Goal: Information Seeking & Learning: Check status

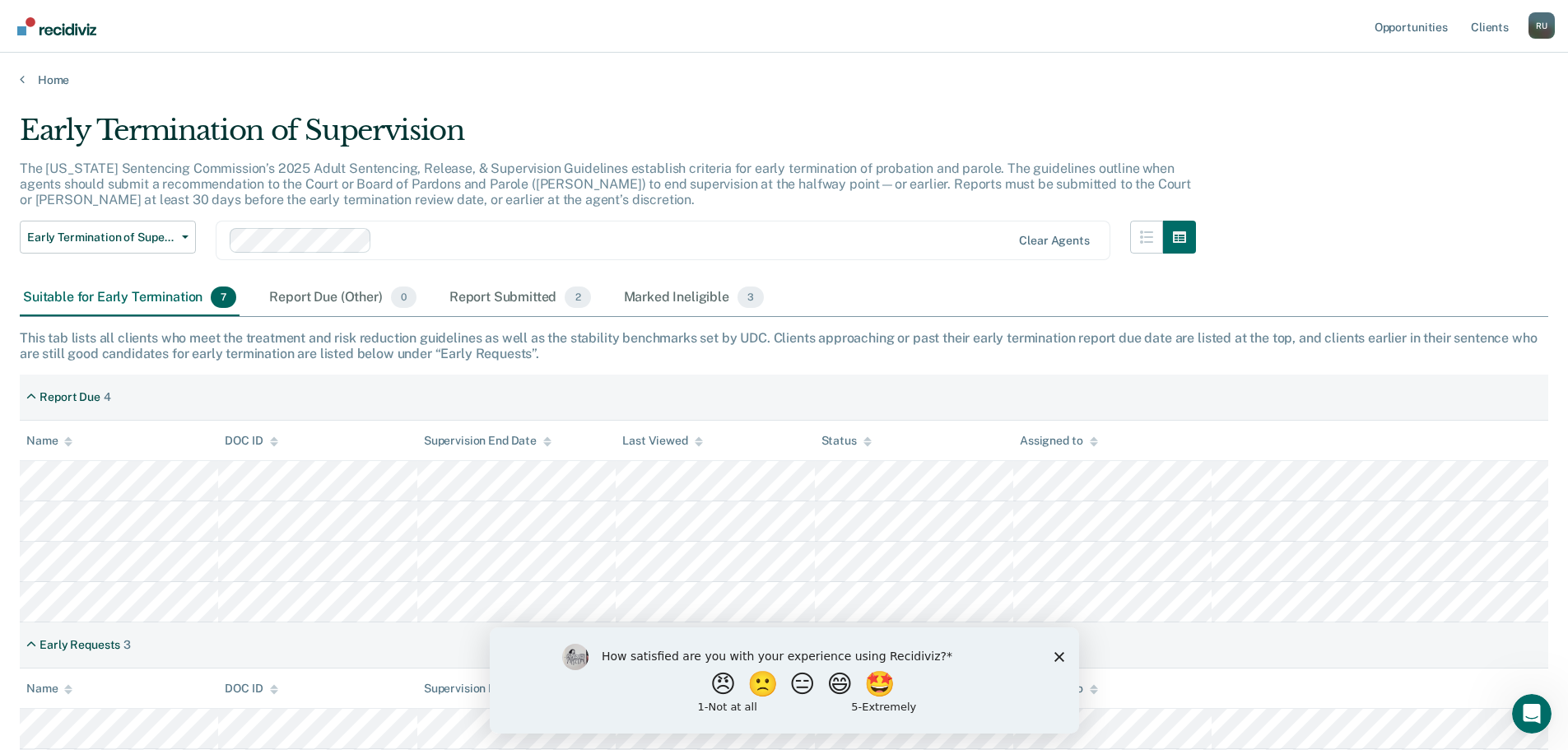
click at [1057, 652] on icon "Close survey" at bounding box center [1058, 655] width 10 height 10
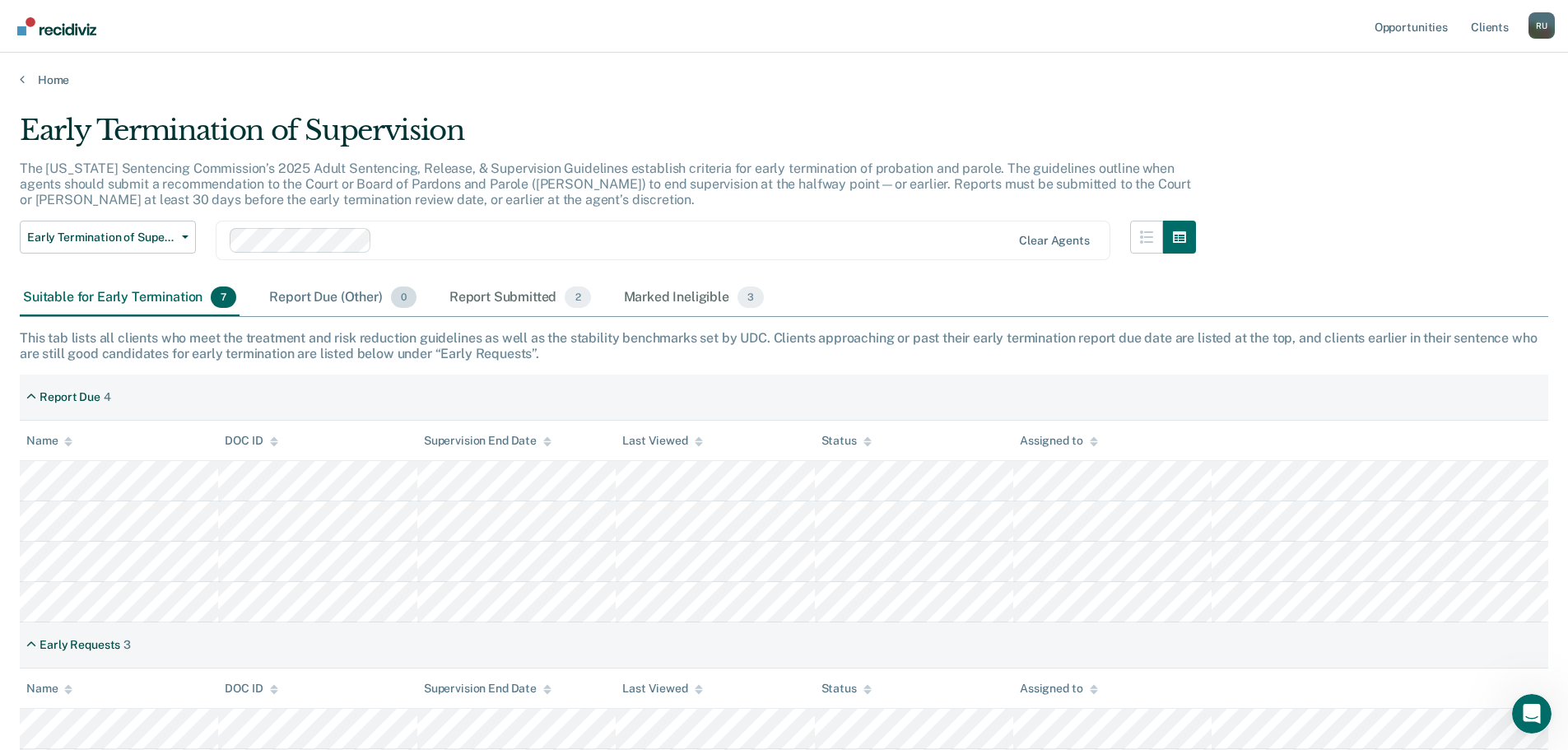
click at [319, 292] on div "Report Due (Other) 0" at bounding box center [343, 297] width 153 height 36
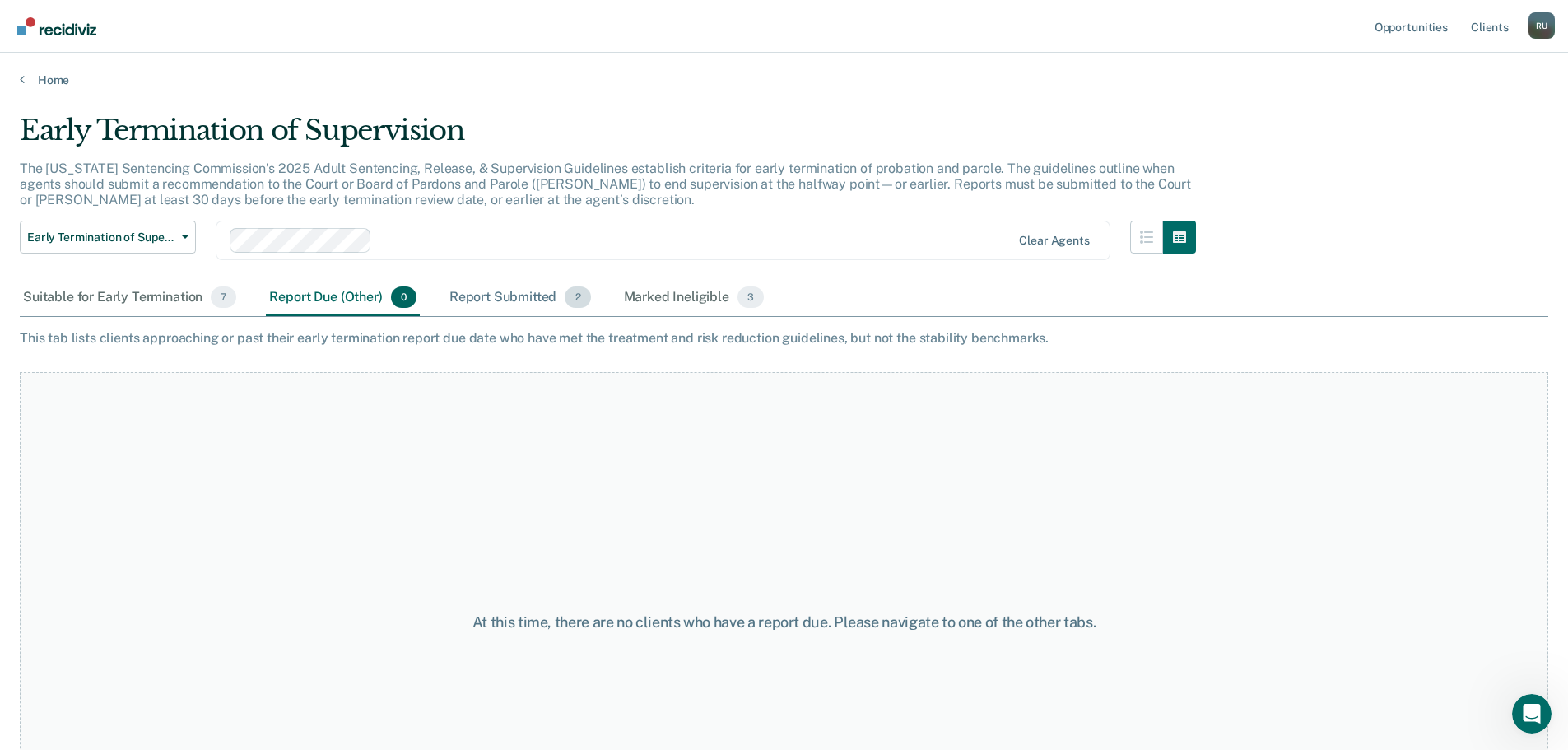
click at [554, 297] on div "Report Submitted 2" at bounding box center [520, 297] width 148 height 36
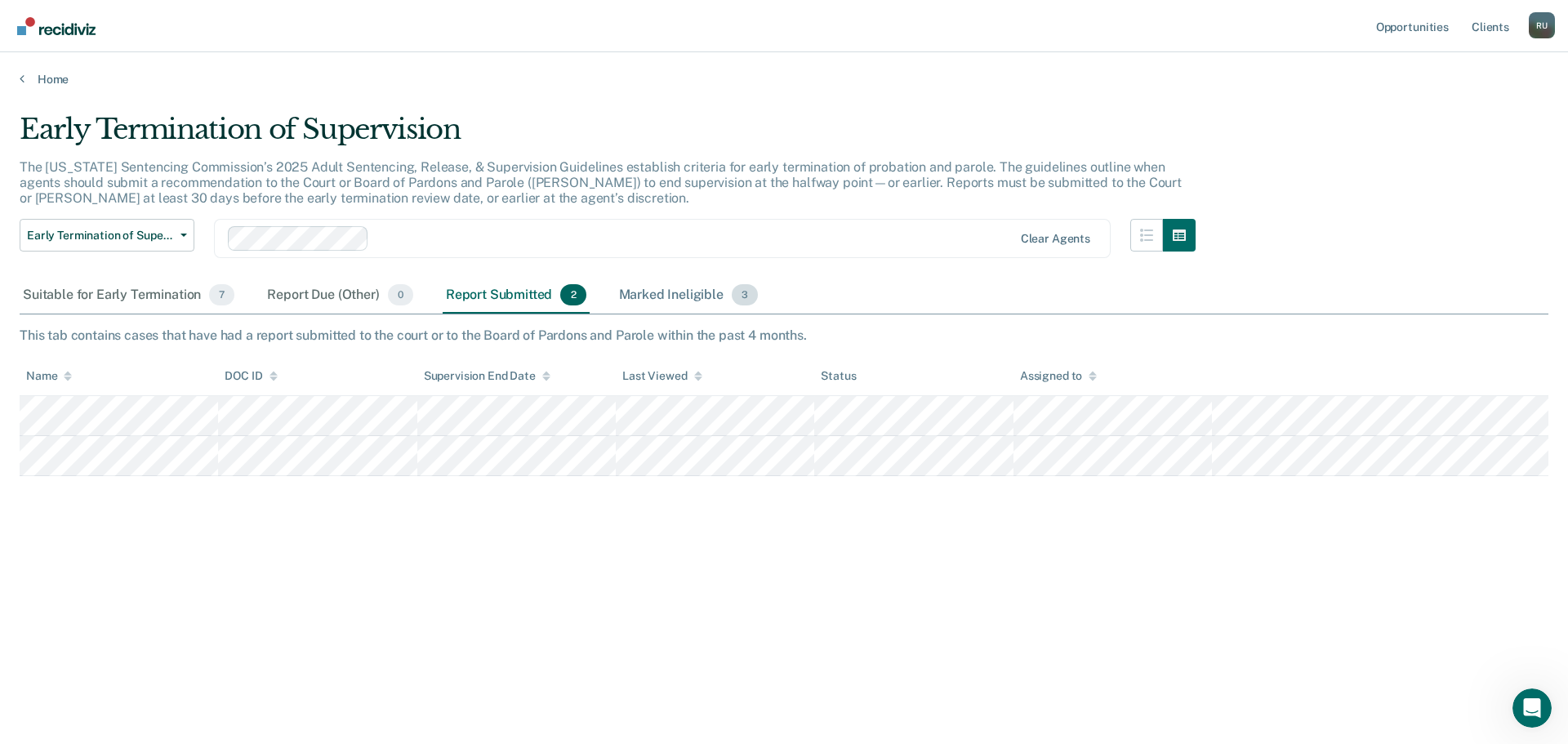
click at [656, 297] on div "Marked Ineligible 3" at bounding box center [689, 295] width 146 height 36
